Goal: Task Accomplishment & Management: Use online tool/utility

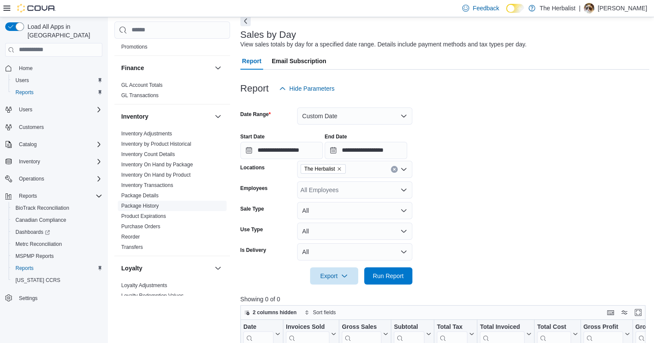
scroll to position [215, 0]
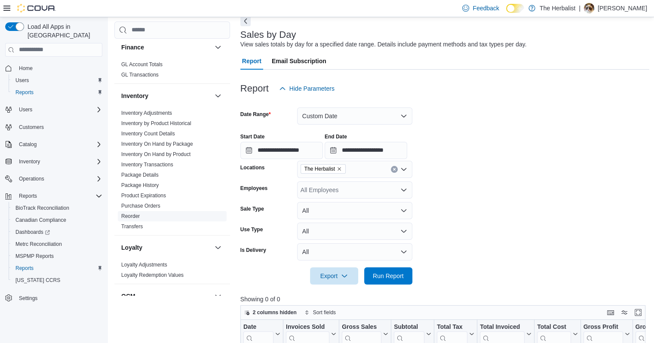
click at [131, 214] on link "Reorder" at bounding box center [130, 216] width 18 height 6
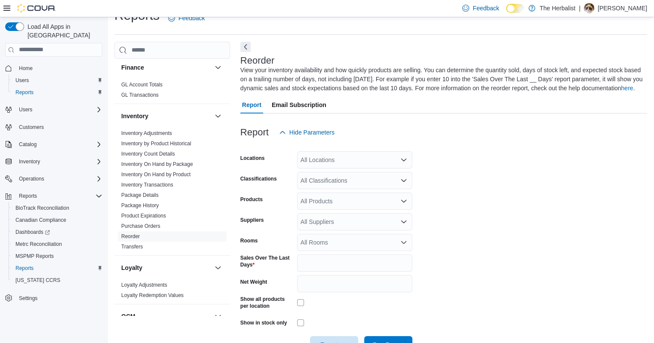
scroll to position [38, 0]
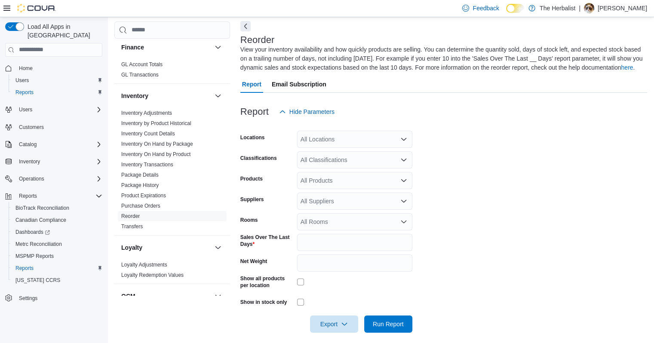
click at [401, 202] on icon "Open list of options" at bounding box center [403, 201] width 7 height 7
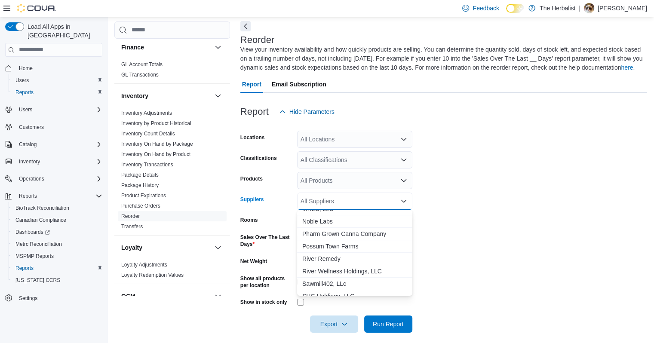
scroll to position [258, 0]
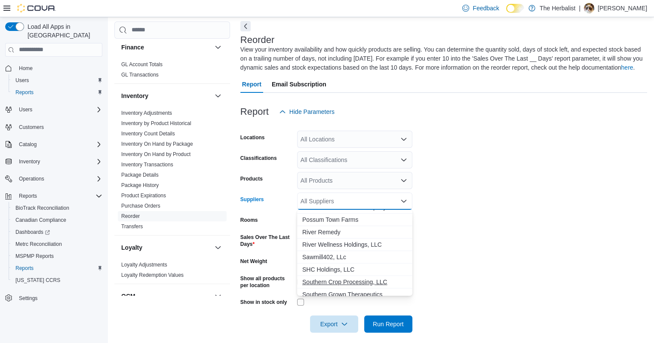
click at [340, 283] on span "Southern Crop Processing, LLC" at bounding box center [354, 282] width 105 height 9
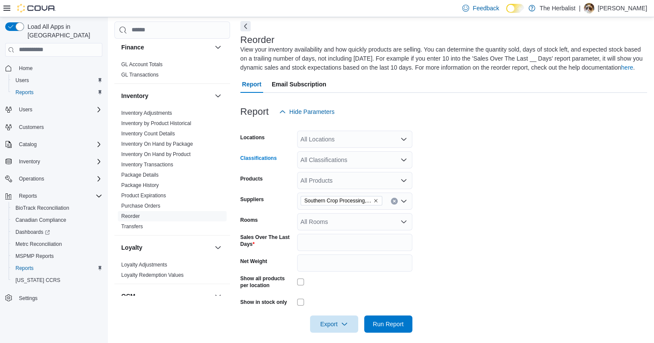
click at [354, 162] on div "All Classifications" at bounding box center [354, 159] width 115 height 17
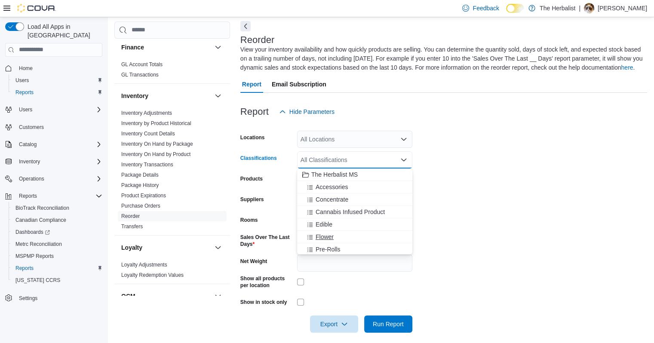
click at [328, 233] on span "Flower" at bounding box center [325, 237] width 18 height 9
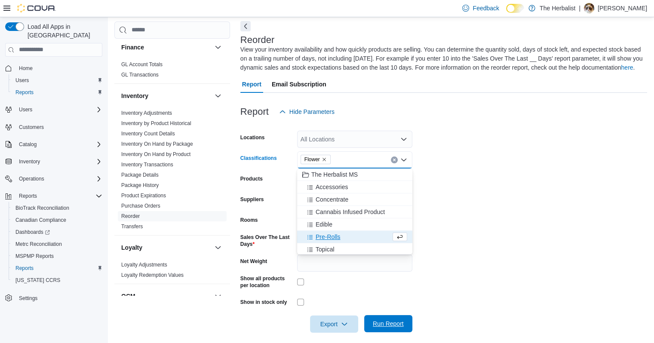
click at [389, 326] on span "Run Report" at bounding box center [388, 323] width 31 height 9
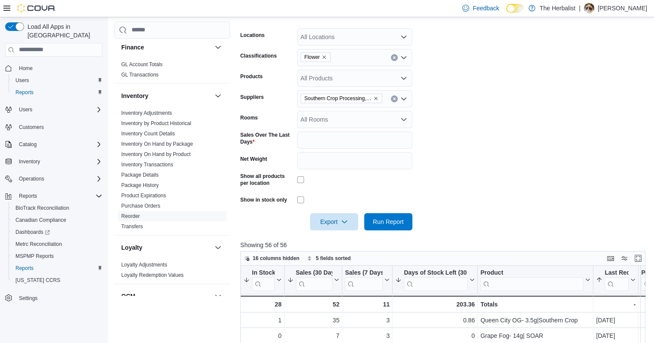
scroll to position [124, 0]
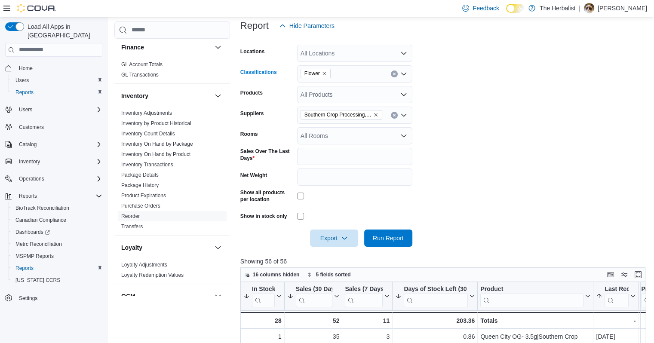
click at [391, 74] on button "Clear input" at bounding box center [394, 73] width 7 height 7
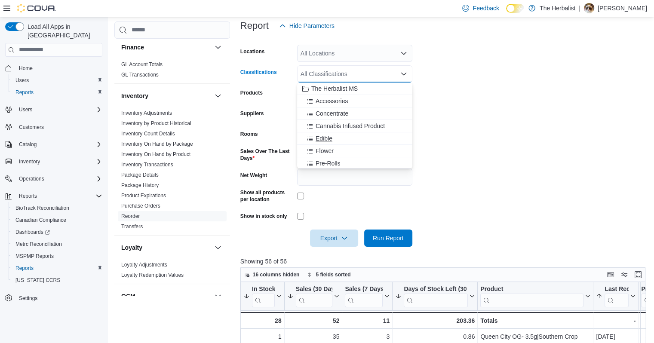
click at [322, 138] on span "Edible" at bounding box center [324, 138] width 17 height 9
click at [385, 238] on span "Run Report" at bounding box center [388, 237] width 31 height 9
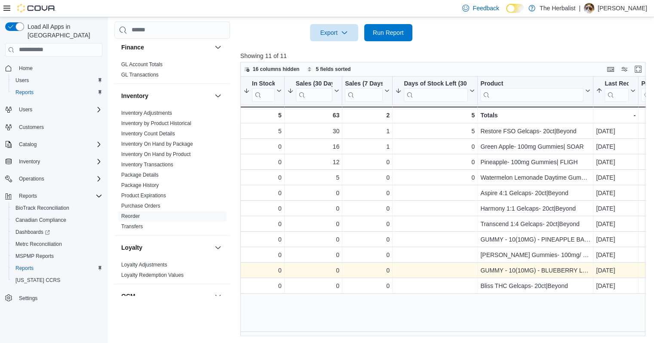
scroll to position [286, 0]
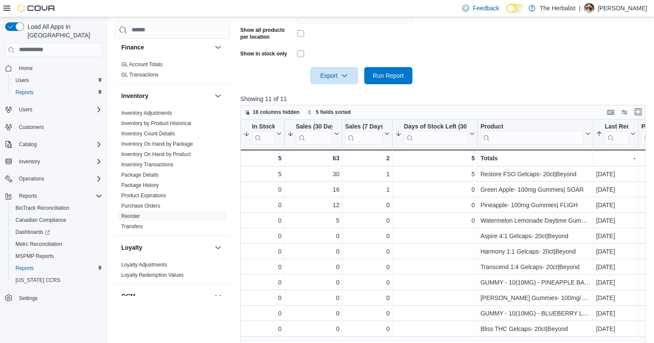
click at [643, 110] on button "Enter fullscreen" at bounding box center [638, 112] width 10 height 10
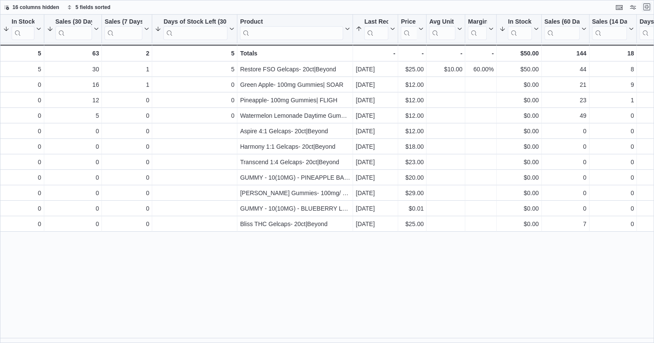
scroll to position [0, 0]
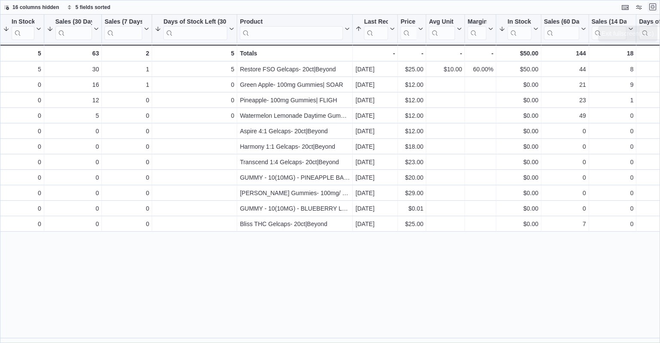
click at [653, 3] on button "Exit fullscreen" at bounding box center [653, 7] width 10 height 10
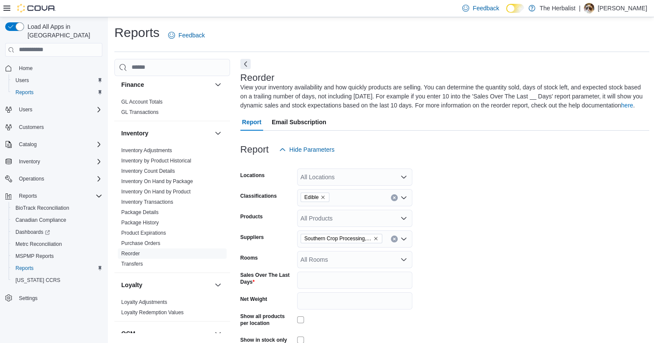
click at [393, 197] on icon "Clear input" at bounding box center [393, 197] width 3 height 3
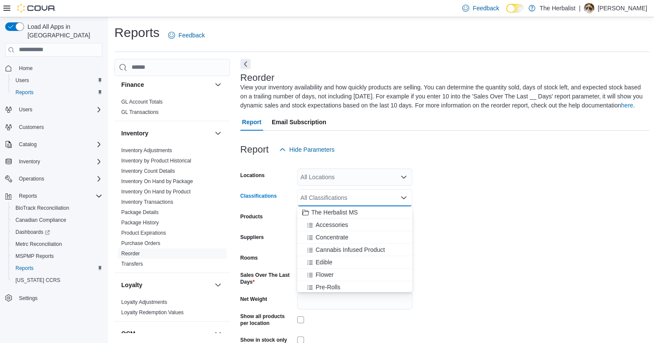
click at [434, 212] on form "Locations All Locations Classifications All Classifications Combo box. Selected…" at bounding box center [444, 264] width 409 height 212
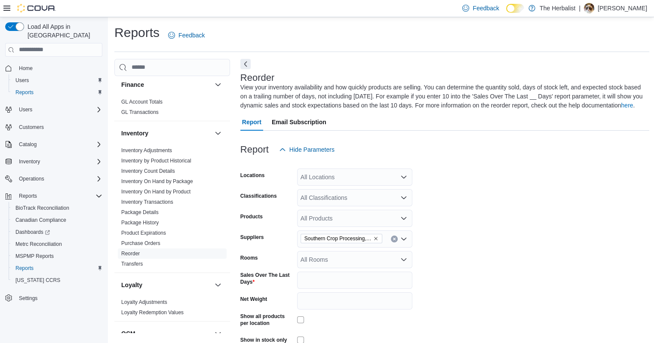
click at [393, 240] on icon "Clear input" at bounding box center [393, 238] width 3 height 3
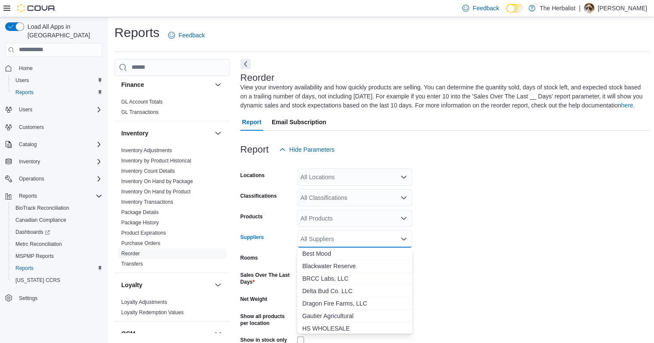
click at [466, 235] on form "Locations All Locations Classifications All Classifications Products All Produc…" at bounding box center [444, 264] width 409 height 212
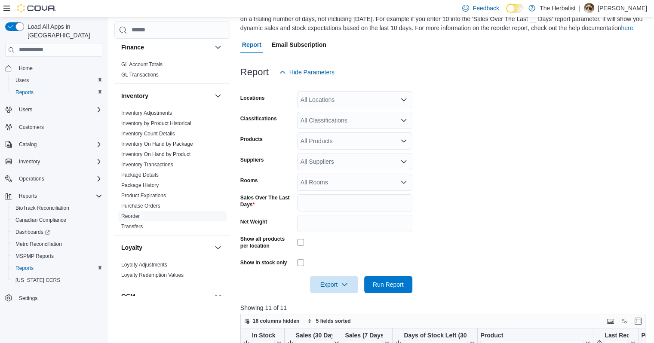
scroll to position [86, 0]
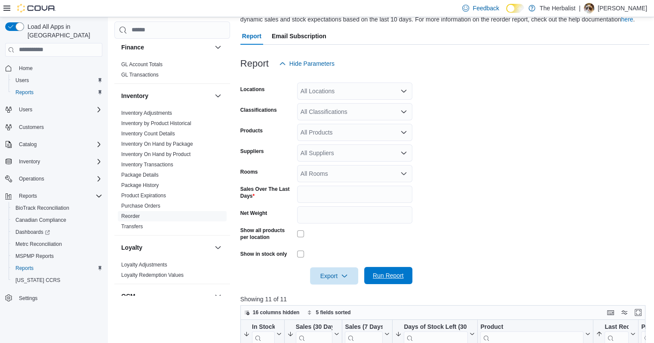
click at [378, 275] on span "Run Report" at bounding box center [388, 275] width 31 height 9
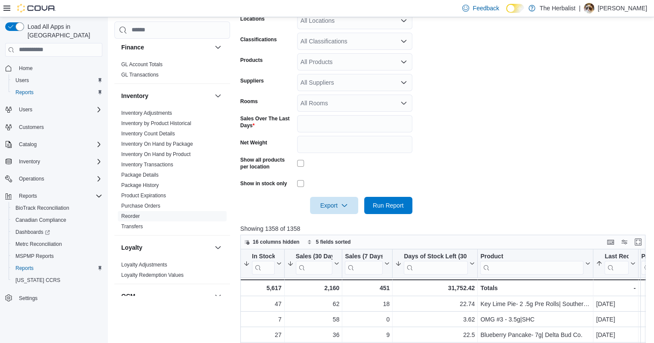
scroll to position [172, 0]
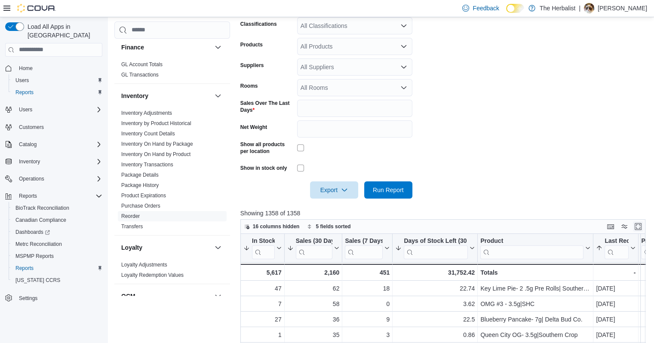
click at [642, 223] on button "Enter fullscreen" at bounding box center [638, 226] width 10 height 10
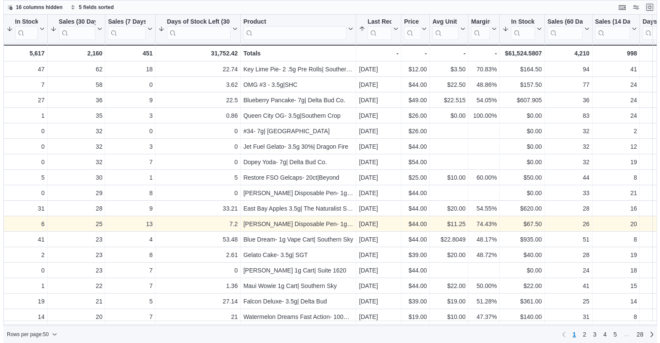
scroll to position [0, 0]
